Goal: Communication & Community: Answer question/provide support

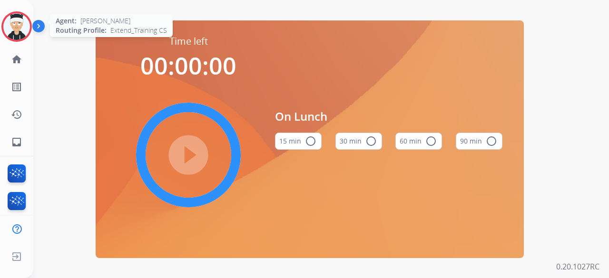
click at [14, 29] on img at bounding box center [16, 26] width 27 height 27
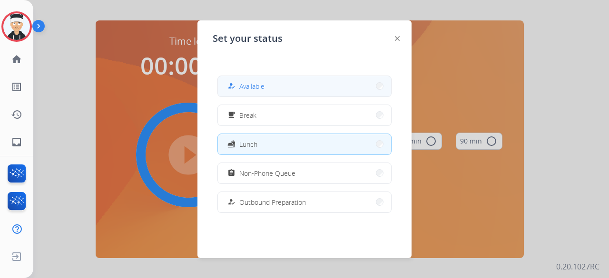
click at [267, 91] on button "how_to_reg Available" at bounding box center [304, 86] width 173 height 20
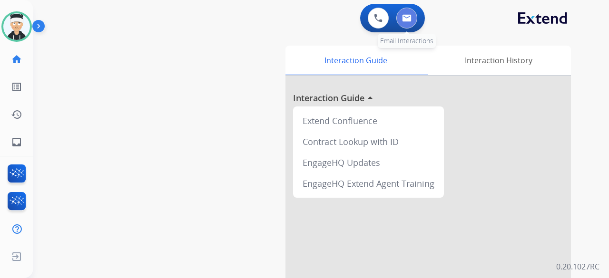
click at [410, 20] on img at bounding box center [407, 18] width 10 height 8
select select "**********"
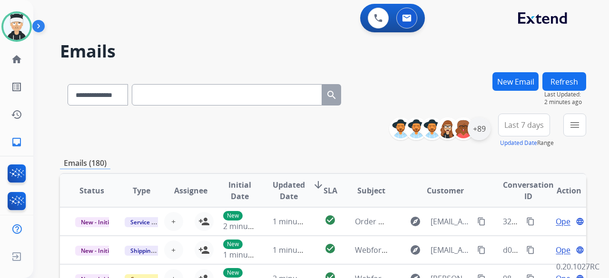
click at [481, 132] on div "+89" at bounding box center [479, 128] width 23 height 23
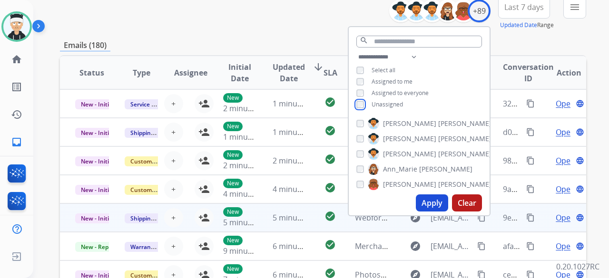
scroll to position [143, 0]
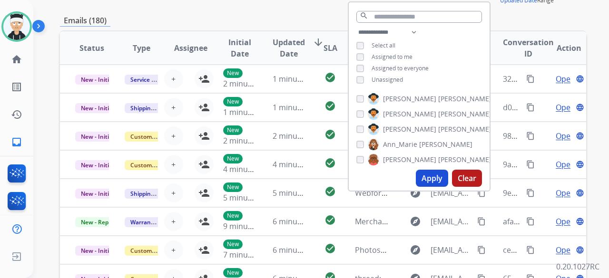
click at [433, 179] on button "Apply" at bounding box center [432, 178] width 32 height 17
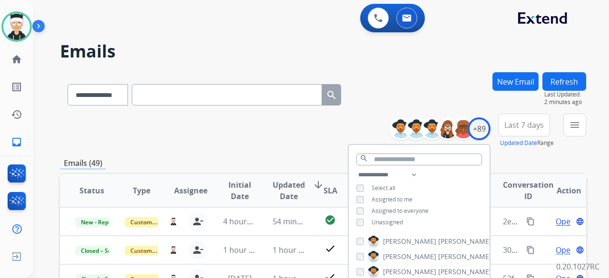
click at [253, 133] on div "**********" at bounding box center [323, 131] width 526 height 34
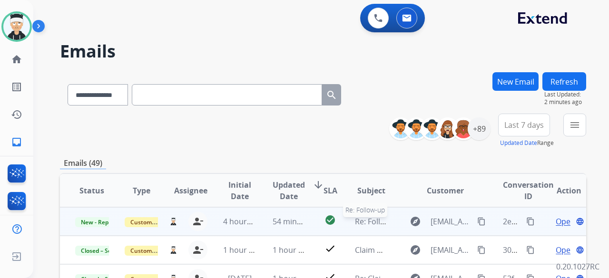
click at [372, 225] on span "Re: Follow-up" at bounding box center [379, 221] width 48 height 10
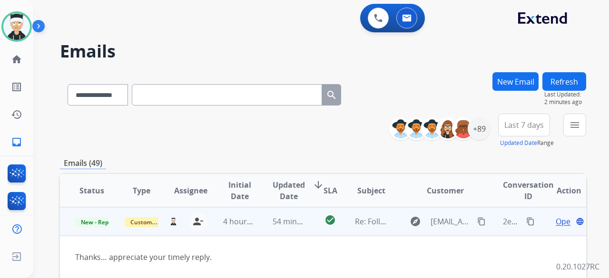
click at [558, 224] on span "Open" at bounding box center [566, 221] width 20 height 11
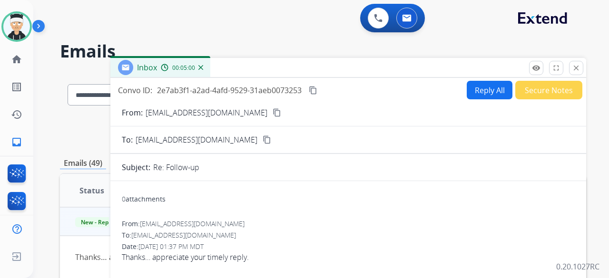
click at [481, 86] on button "Reply All" at bounding box center [490, 90] width 46 height 19
select select "**********"
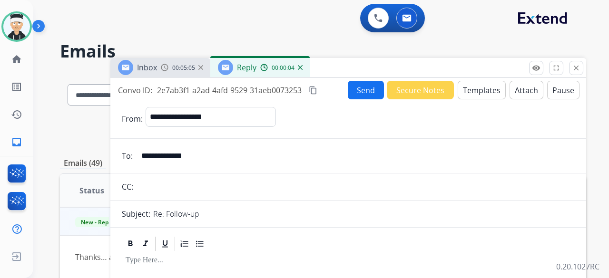
click at [462, 95] on button "Templates" at bounding box center [482, 90] width 48 height 19
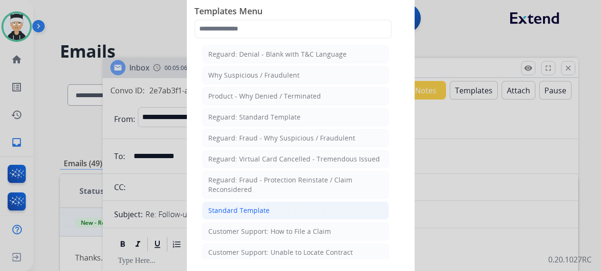
click at [255, 211] on div "Standard Template" at bounding box center [238, 210] width 61 height 10
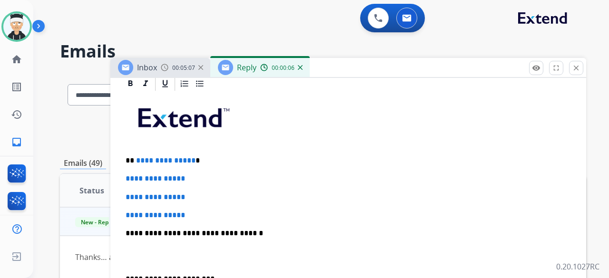
scroll to position [238, 0]
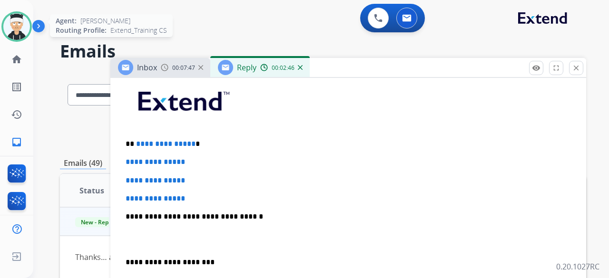
click at [13, 19] on img at bounding box center [16, 26] width 27 height 27
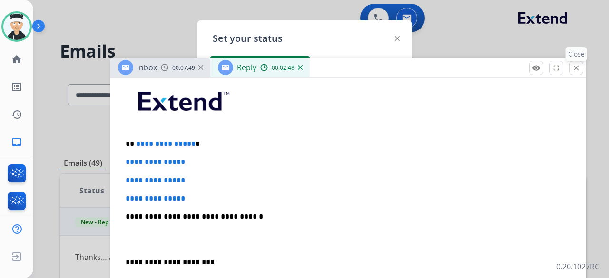
click at [576, 69] on mat-icon "close" at bounding box center [576, 68] width 9 height 9
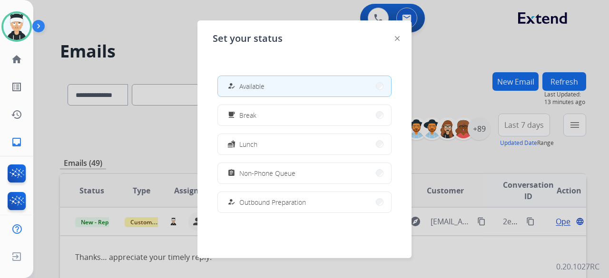
click at [319, 186] on div "how_to_reg Available free_breakfast Break fastfood Lunch assignment Non-Phone Q…" at bounding box center [305, 144] width 184 height 152
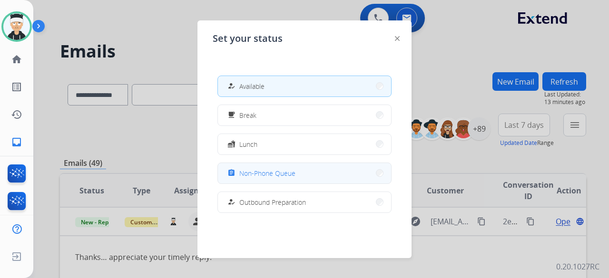
click at [319, 173] on button "assignment Non-Phone Queue" at bounding box center [304, 173] width 173 height 20
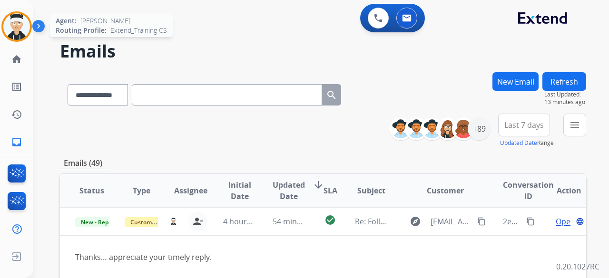
click at [19, 35] on img at bounding box center [16, 26] width 27 height 27
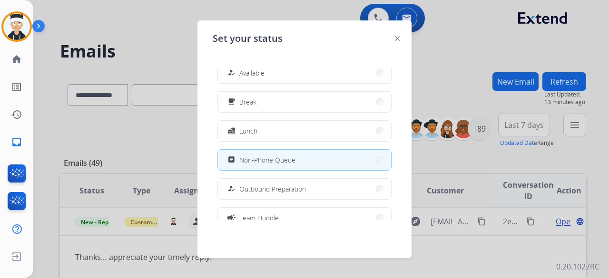
scroll to position [0, 0]
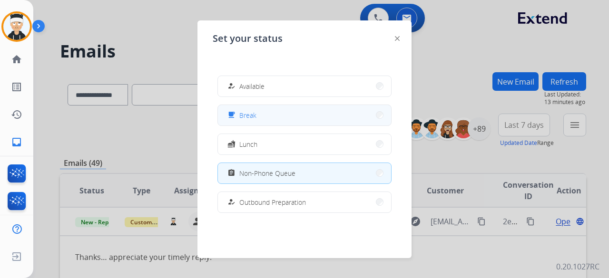
click at [322, 114] on button "free_breakfast Break" at bounding box center [304, 115] width 173 height 20
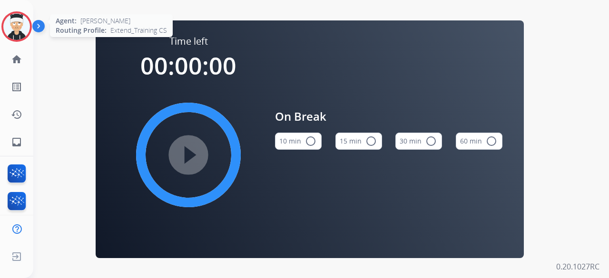
click at [14, 25] on img at bounding box center [16, 26] width 27 height 27
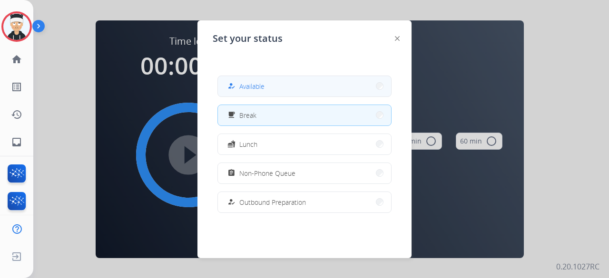
click at [311, 89] on button "how_to_reg Available" at bounding box center [304, 86] width 173 height 20
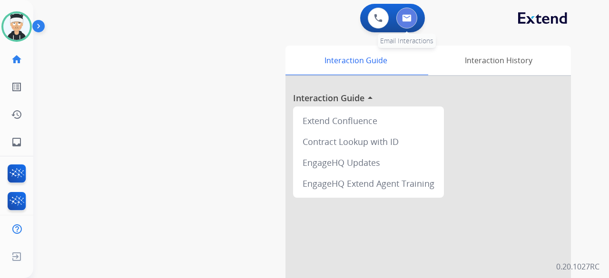
click at [402, 19] on img at bounding box center [407, 18] width 10 height 8
select select "**********"
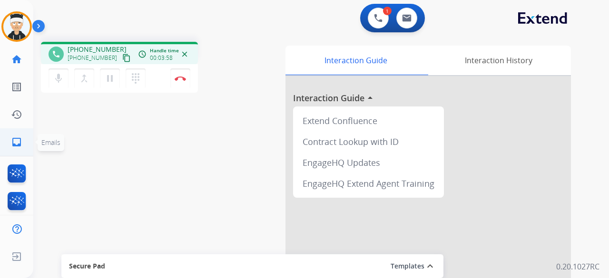
click at [18, 141] on mat-icon "inbox" at bounding box center [16, 142] width 11 height 11
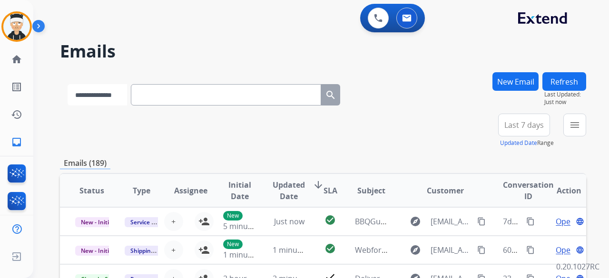
click at [123, 93] on select "**********" at bounding box center [97, 94] width 59 height 21
select select "**********"
click at [68, 84] on select "**********" at bounding box center [97, 94] width 59 height 21
click at [183, 97] on input "text" at bounding box center [227, 94] width 190 height 21
paste input "**********"
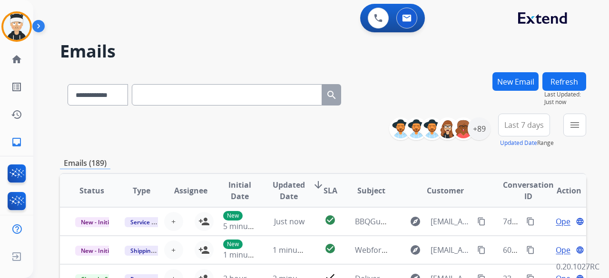
type input "**********"
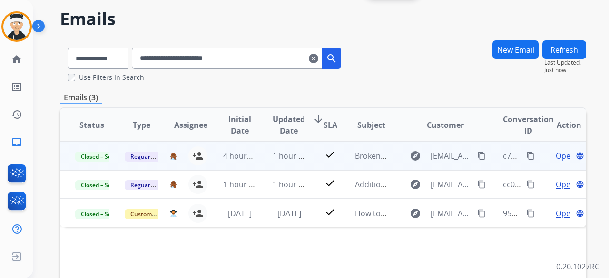
scroll to position [48, 0]
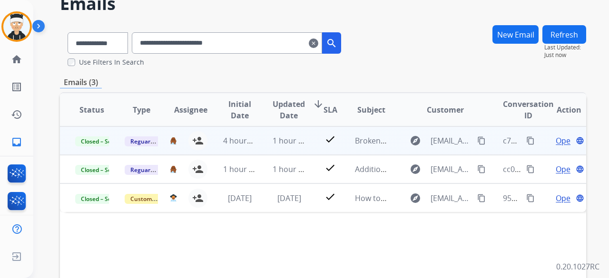
click at [557, 139] on span "Open" at bounding box center [566, 140] width 20 height 11
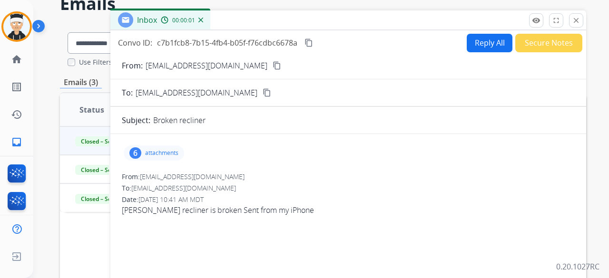
click at [156, 147] on div "6 attachments" at bounding box center [154, 153] width 60 height 15
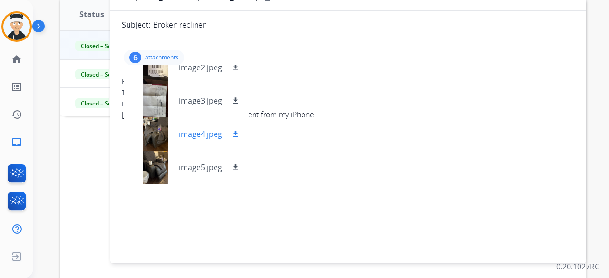
scroll to position [134, 0]
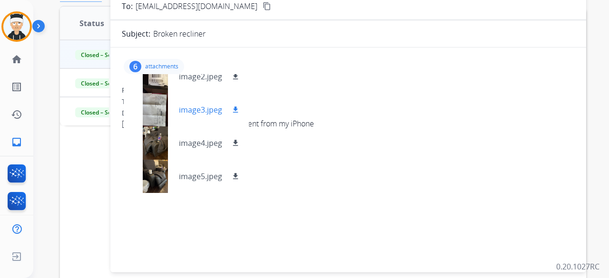
click at [154, 111] on div at bounding box center [155, 109] width 48 height 33
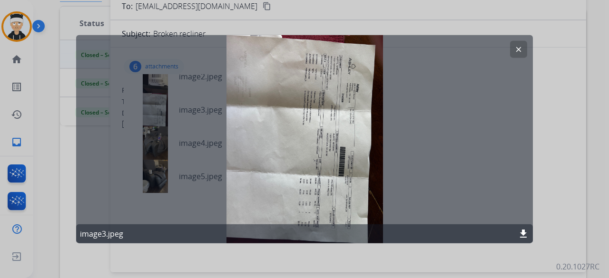
click at [516, 44] on button "clear" at bounding box center [518, 48] width 17 height 17
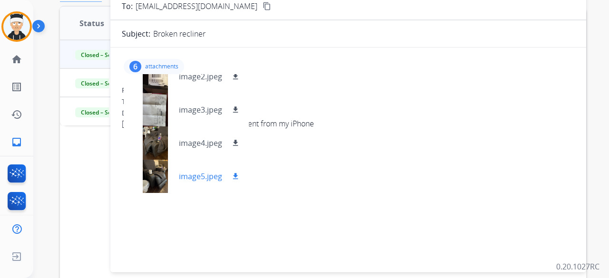
click at [159, 171] on div at bounding box center [155, 176] width 48 height 33
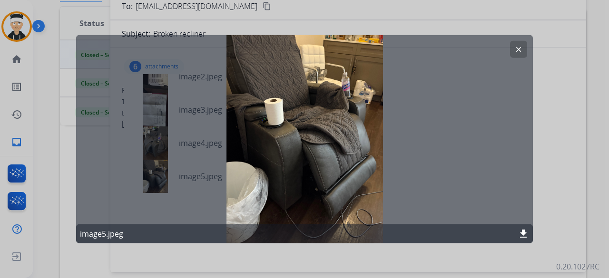
click at [517, 48] on mat-icon "clear" at bounding box center [518, 49] width 9 height 9
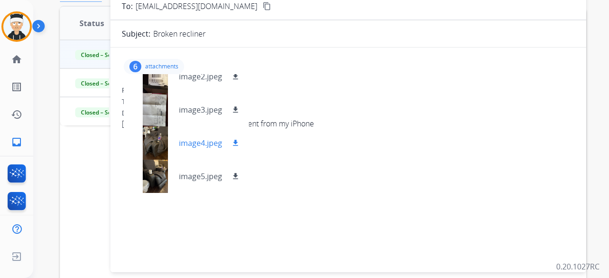
click at [151, 137] on div at bounding box center [155, 143] width 48 height 33
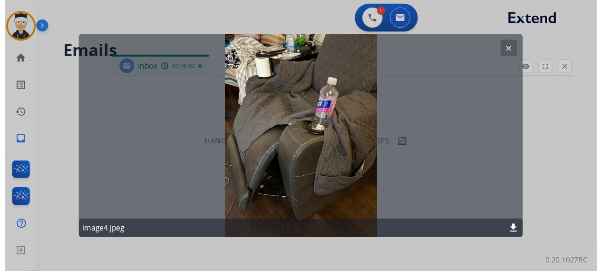
scroll to position [0, 0]
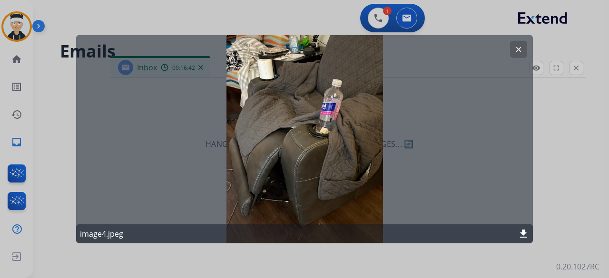
click at [516, 48] on mat-icon "clear" at bounding box center [518, 49] width 9 height 9
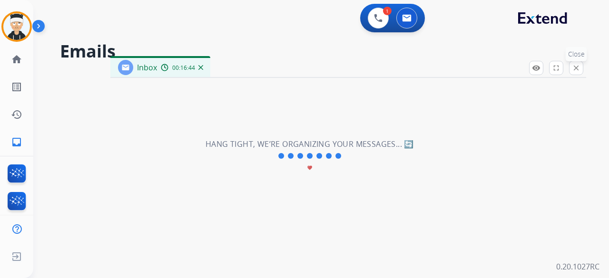
click at [576, 69] on mat-icon "close" at bounding box center [576, 68] width 9 height 9
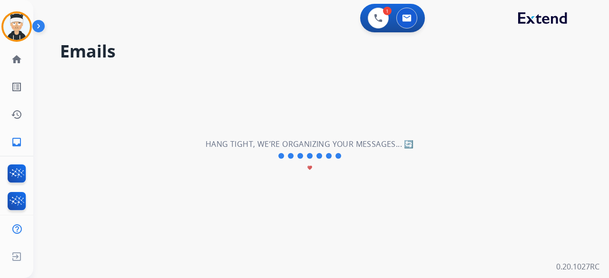
click at [212, 40] on div "**********" at bounding box center [309, 156] width 553 height 244
click at [378, 12] on button at bounding box center [378, 18] width 21 height 21
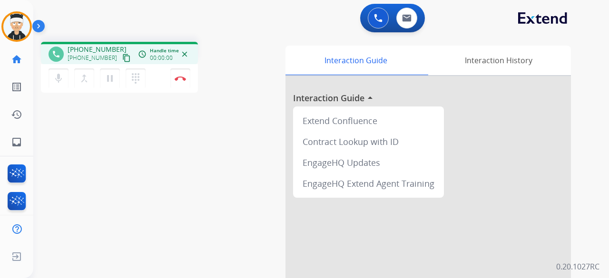
click at [247, 59] on div "phone [PHONE_NUMBER] [PHONE_NUMBER] content_copy access_time Call metrics Queue…" at bounding box center [155, 69] width 228 height 54
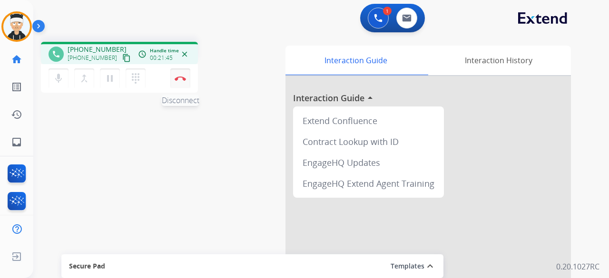
click at [183, 84] on button "Disconnect" at bounding box center [180, 78] width 20 height 20
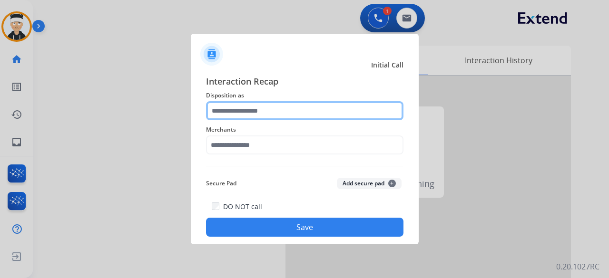
click at [324, 110] on input "text" at bounding box center [304, 110] width 197 height 19
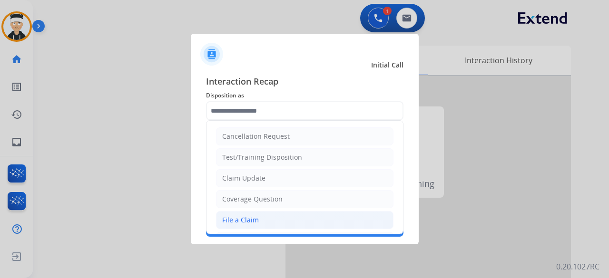
click at [260, 215] on li "File a Claim" at bounding box center [304, 220] width 177 height 18
type input "**********"
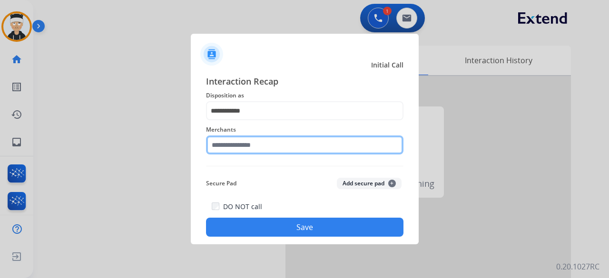
click at [275, 146] on input "text" at bounding box center [304, 145] width 197 height 19
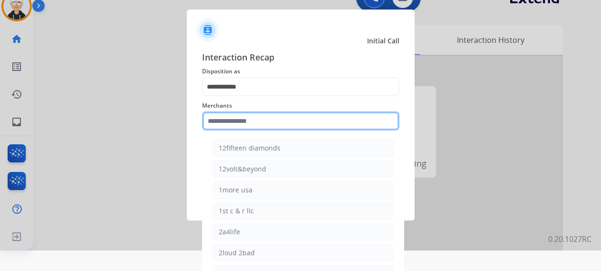
scroll to position [27, 0]
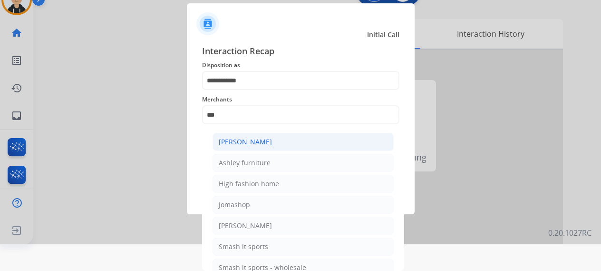
click at [312, 143] on li "[PERSON_NAME]" at bounding box center [303, 142] width 181 height 18
type input "**********"
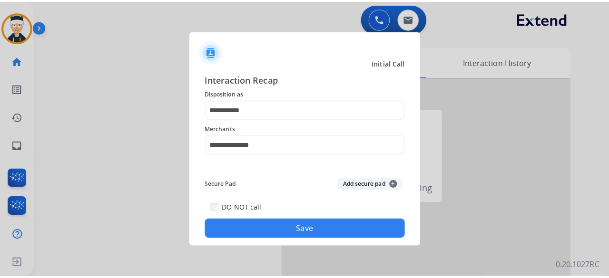
scroll to position [0, 0]
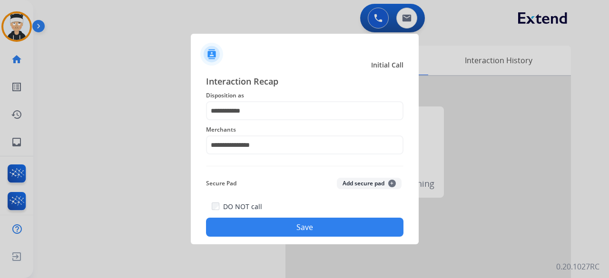
click at [307, 229] on button "Save" at bounding box center [304, 227] width 197 height 19
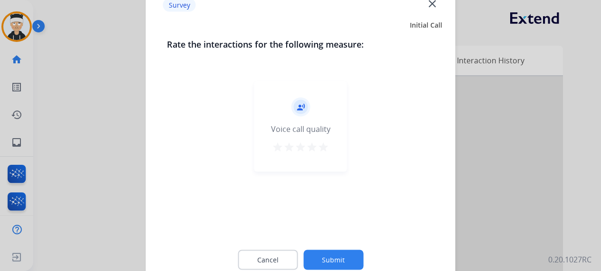
click at [322, 150] on mat-icon "star" at bounding box center [323, 146] width 11 height 11
click at [345, 258] on button "Submit" at bounding box center [333, 259] width 60 height 20
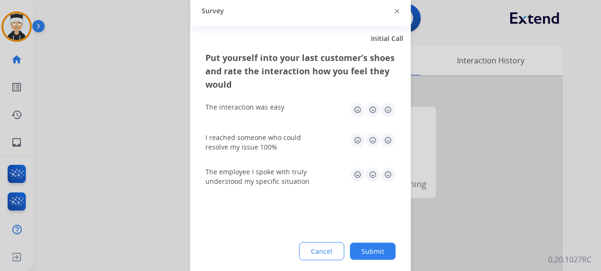
click at [388, 110] on img at bounding box center [388, 109] width 15 height 15
click at [390, 146] on img at bounding box center [388, 139] width 15 height 15
click at [387, 170] on img at bounding box center [388, 173] width 15 height 15
click at [381, 245] on button "Submit" at bounding box center [373, 250] width 46 height 17
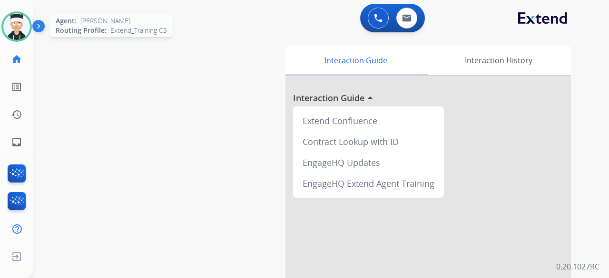
click at [10, 20] on img at bounding box center [16, 26] width 27 height 27
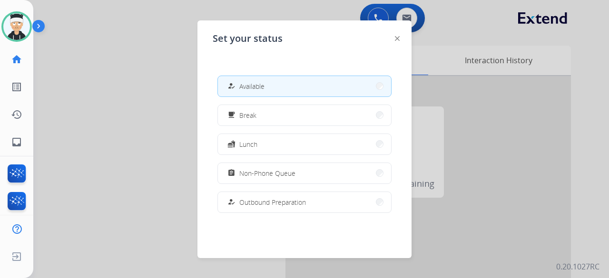
scroll to position [179, 0]
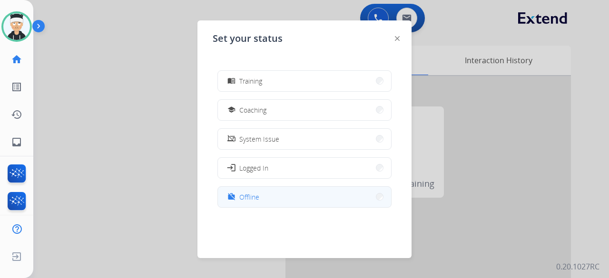
click at [290, 199] on button "work_off Offline" at bounding box center [304, 197] width 173 height 20
